Goal: Task Accomplishment & Management: Manage account settings

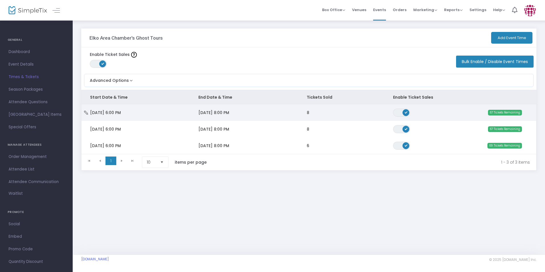
click at [467, 110] on td "67 Tickets Remaining" at bounding box center [492, 112] width 87 height 17
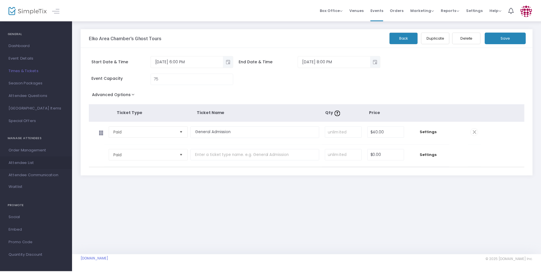
scroll to position [8, 0]
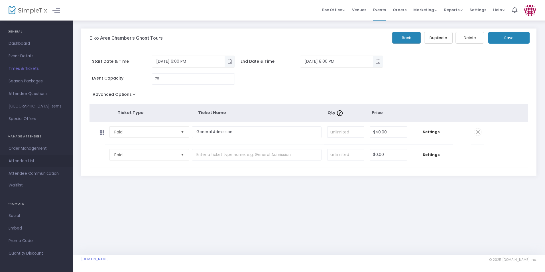
click at [37, 158] on span "Attendee List" at bounding box center [37, 160] width 56 height 7
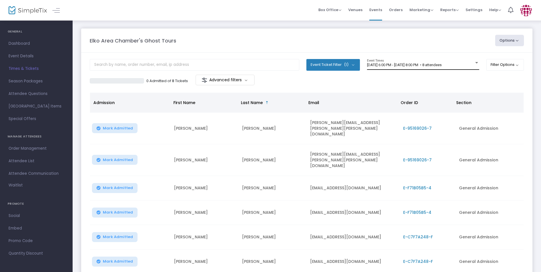
click at [408, 68] on div "[DATE] 6:00 PM - [DATE] 8:00 PM • 8 attendees Event Times" at bounding box center [423, 64] width 112 height 11
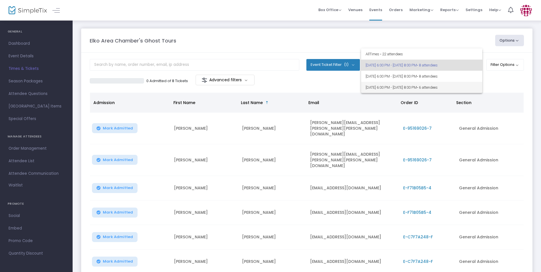
click at [400, 87] on span "[DATE] 6:00 PM - [DATE] 8:00 PM • 6 attendees" at bounding box center [422, 87] width 112 height 11
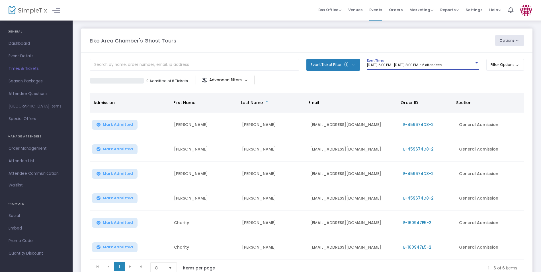
click at [381, 64] on span "[DATE] 6:00 PM - [DATE] 8:00 PM • 6 attendees" at bounding box center [404, 65] width 75 height 4
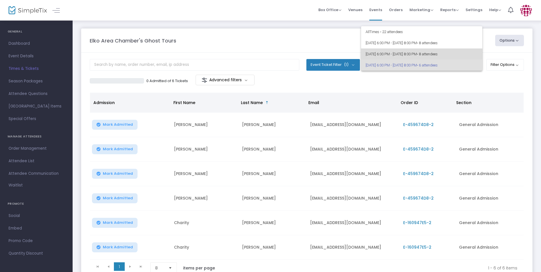
click at [374, 51] on span "[DATE] 6:00 PM - [DATE] 8:00 PM • 8 attendees" at bounding box center [422, 53] width 112 height 11
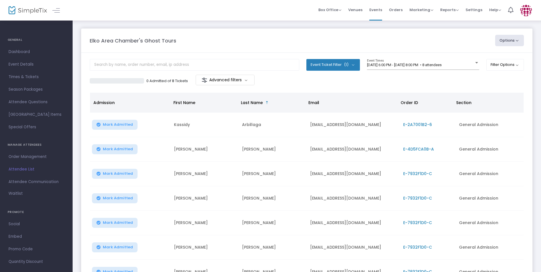
click at [30, 78] on span "Times & Tickets" at bounding box center [37, 76] width 56 height 7
